Goal: Information Seeking & Learning: Check status

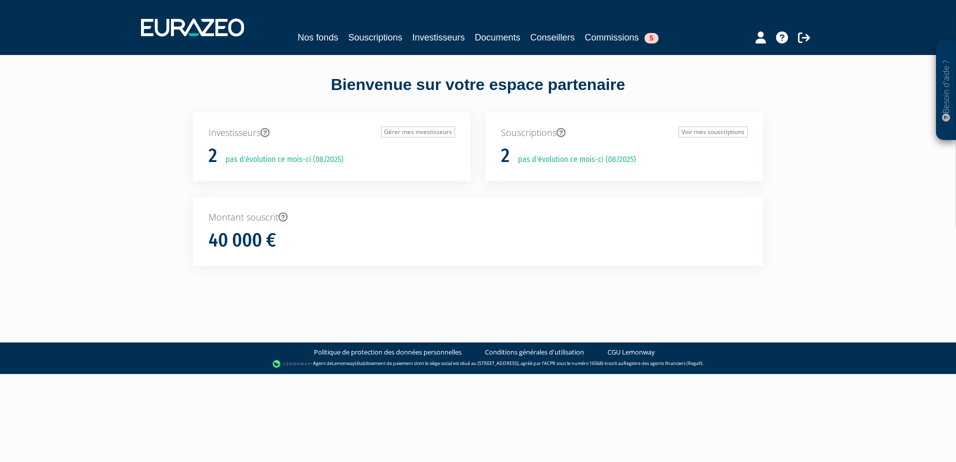
click at [947, 115] on icon at bounding box center [946, 117] width 8 height 8
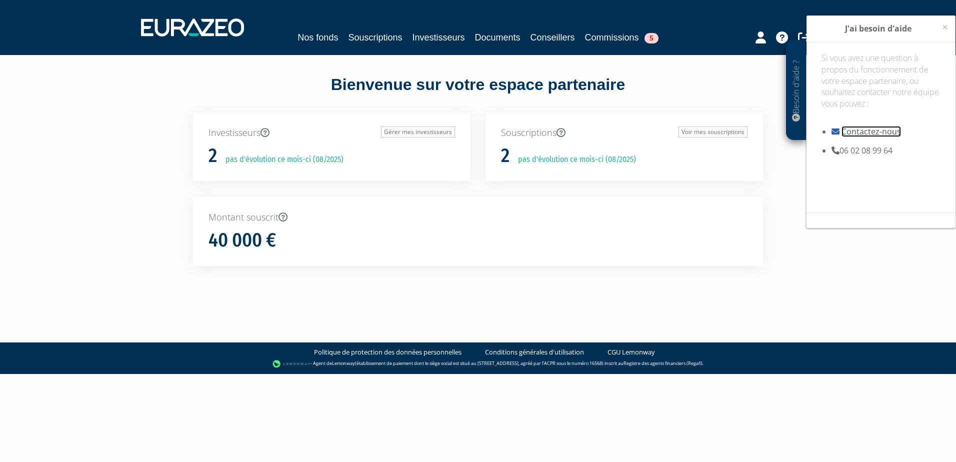
click at [843, 132] on link "Contactez-nous" at bounding box center [870, 131] width 59 height 11
drag, startPoint x: 765, startPoint y: 253, endPoint x: 774, endPoint y: 209, distance: 44.8
click at [765, 253] on div "Montant souscrit 40 000 €" at bounding box center [477, 239] width 585 height 85
click at [799, 115] on icon at bounding box center [796, 117] width 8 height 8
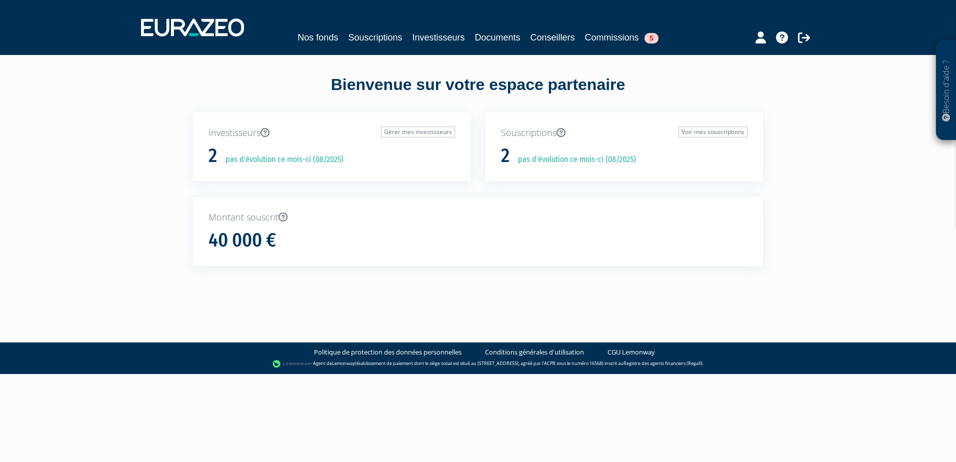
click at [790, 36] on div at bounding box center [765, 35] width 115 height 19
click at [785, 36] on icon at bounding box center [782, 37] width 12 height 12
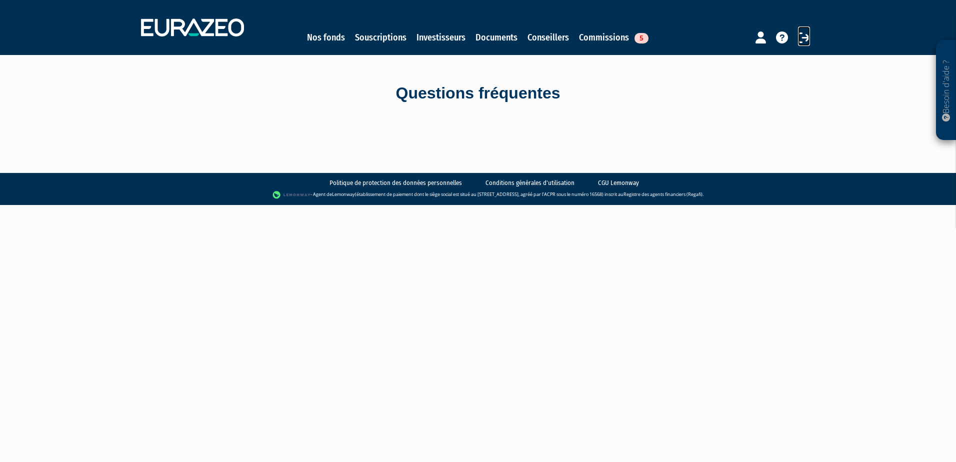
click at [802, 39] on icon at bounding box center [804, 37] width 12 height 12
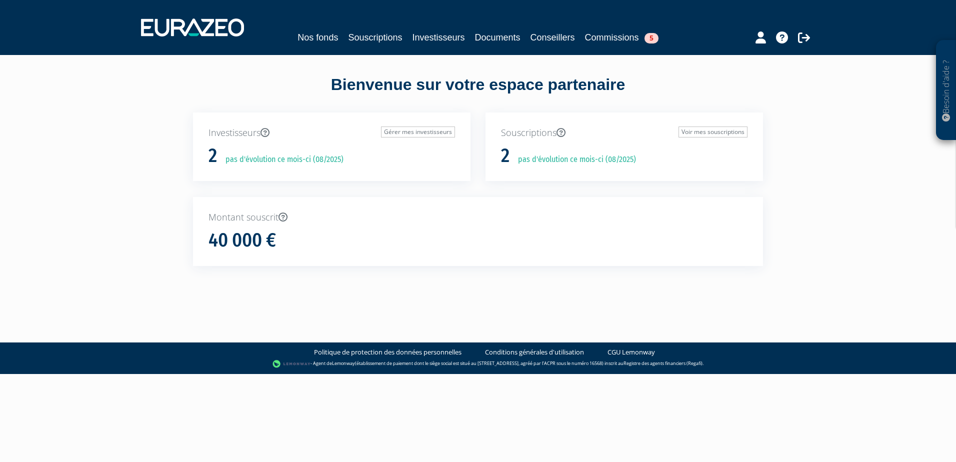
click at [948, 123] on p "Besoin d'aide ?" at bounding box center [945, 90] width 11 height 90
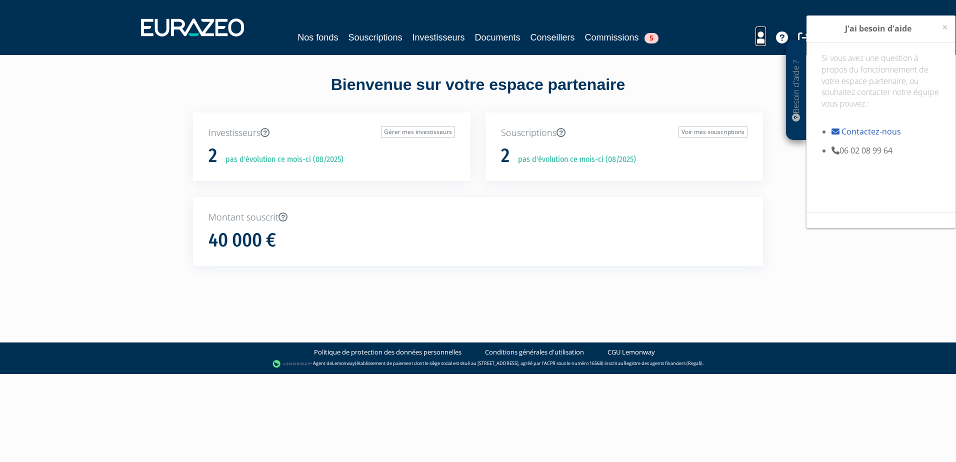
click at [759, 43] on icon at bounding box center [760, 37] width 10 height 12
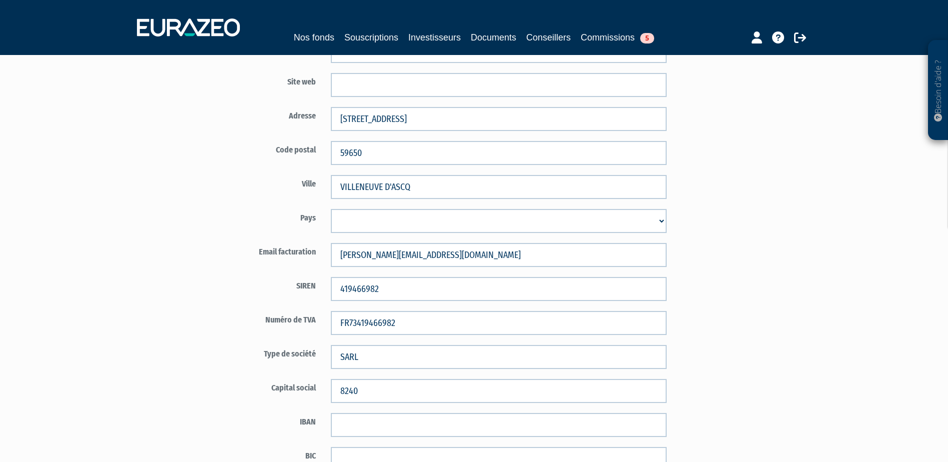
scroll to position [65, 0]
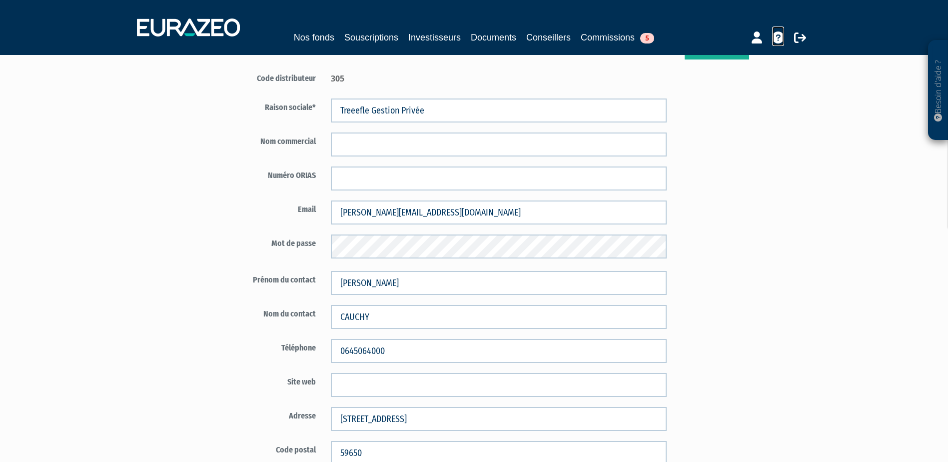
click at [783, 37] on icon at bounding box center [778, 37] width 12 height 12
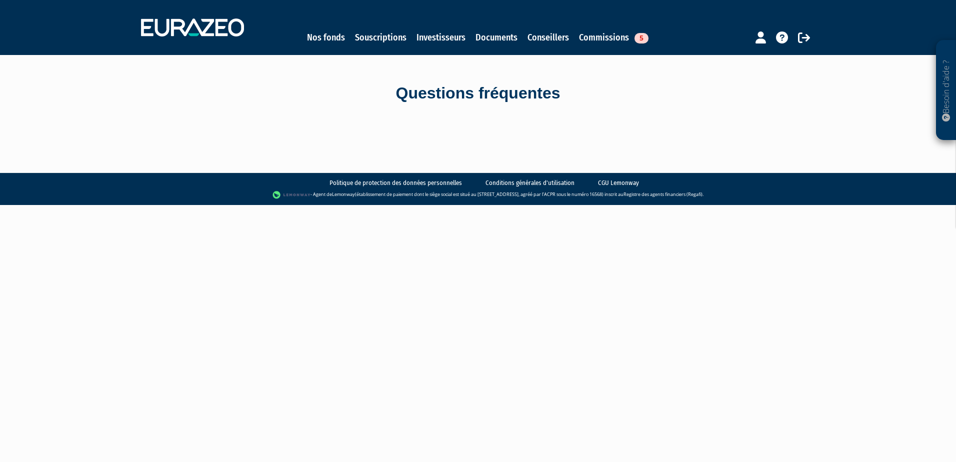
click at [943, 114] on icon at bounding box center [946, 117] width 8 height 8
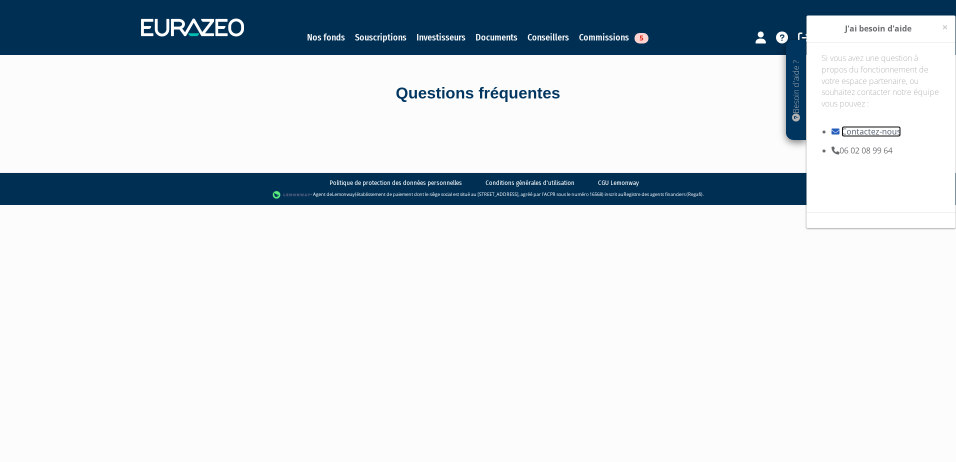
click at [872, 132] on link "Contactez-nous" at bounding box center [870, 131] width 59 height 11
click at [944, 30] on span "×" at bounding box center [945, 27] width 6 height 14
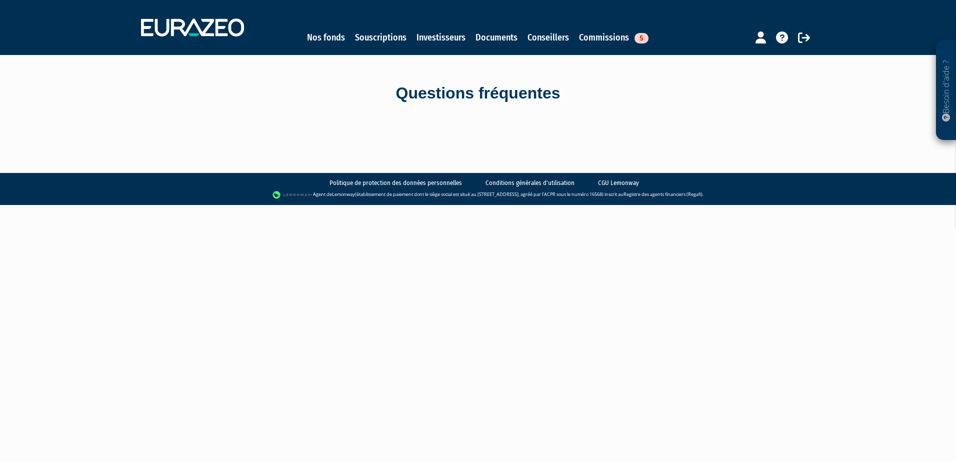
click at [946, 117] on icon at bounding box center [946, 117] width 8 height 8
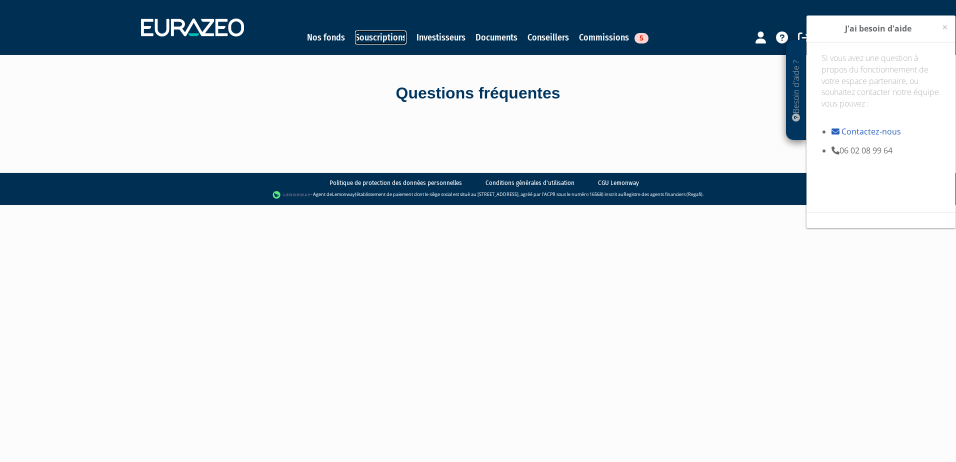
click at [378, 39] on link "Souscriptions" at bounding box center [380, 37] width 51 height 14
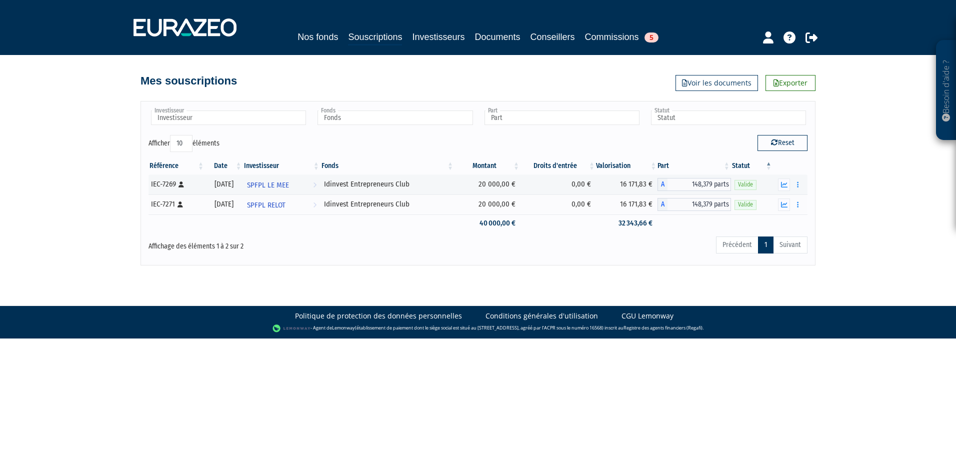
click at [421, 34] on link "Investisseurs" at bounding box center [438, 37] width 52 height 14
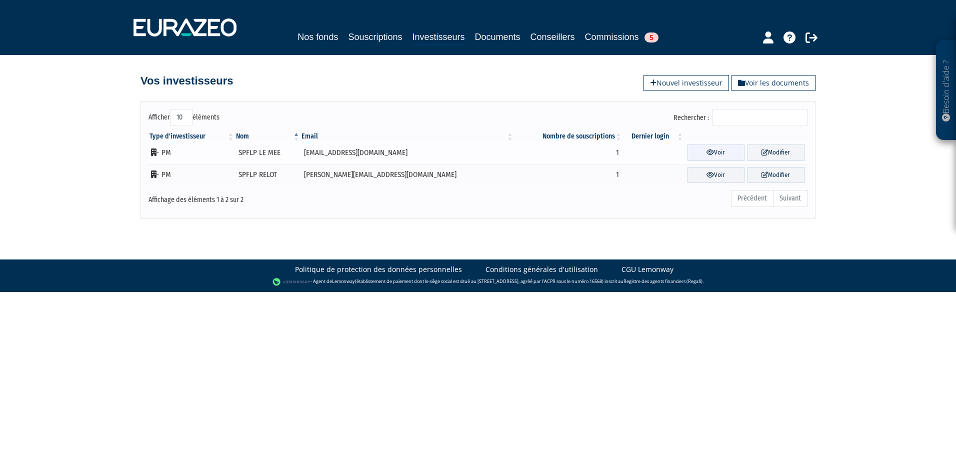
click at [709, 159] on link "Voir" at bounding box center [715, 152] width 57 height 16
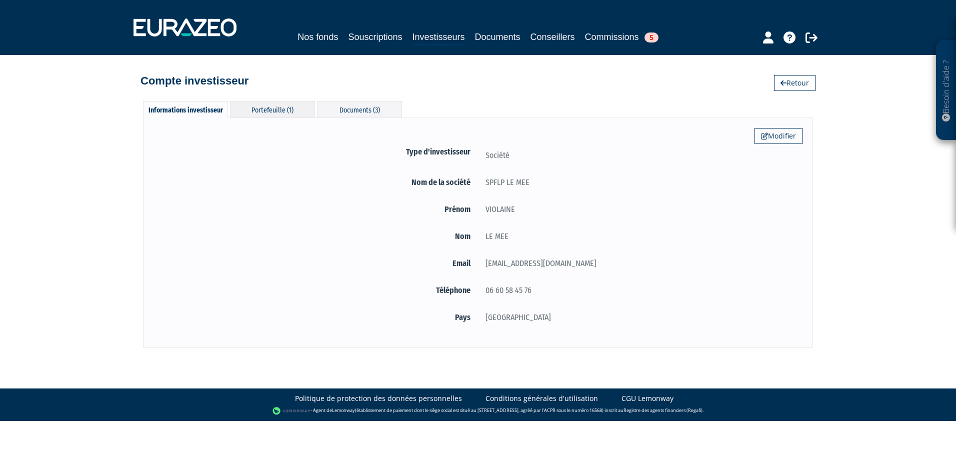
click at [279, 117] on div "Portefeuille (1)" at bounding box center [272, 109] width 85 height 16
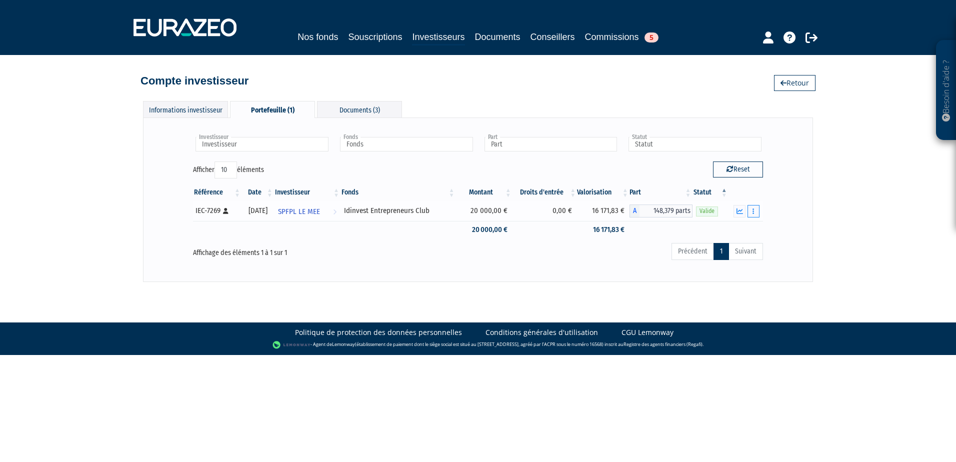
click at [751, 215] on button "button" at bounding box center [753, 211] width 12 height 12
click at [753, 213] on icon "button" at bounding box center [752, 211] width 1 height 6
click at [752, 212] on button "button" at bounding box center [753, 211] width 12 height 12
click at [308, 212] on span "SPFPL LE MEE" at bounding box center [299, 211] width 42 height 18
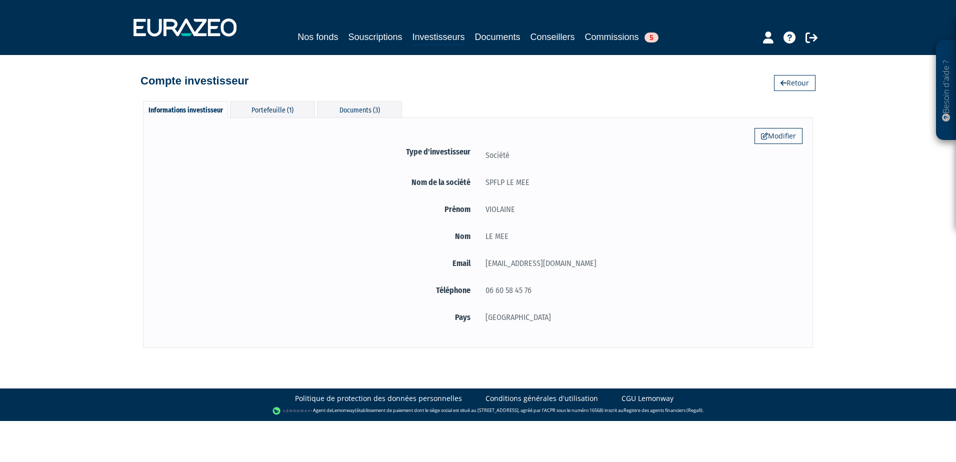
click at [945, 100] on p "Besoin d'aide ?" at bounding box center [945, 90] width 11 height 90
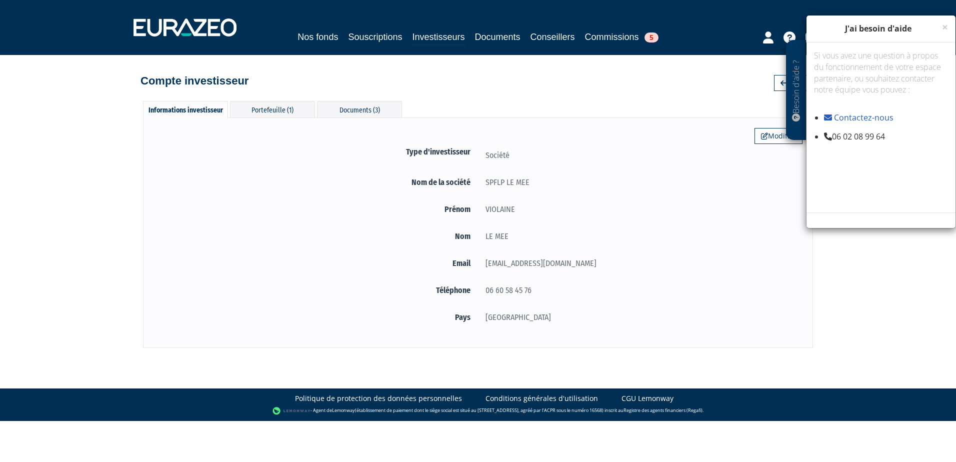
click at [181, 295] on label "Téléphone" at bounding box center [315, 290] width 324 height 12
